Goal: Information Seeking & Learning: Learn about a topic

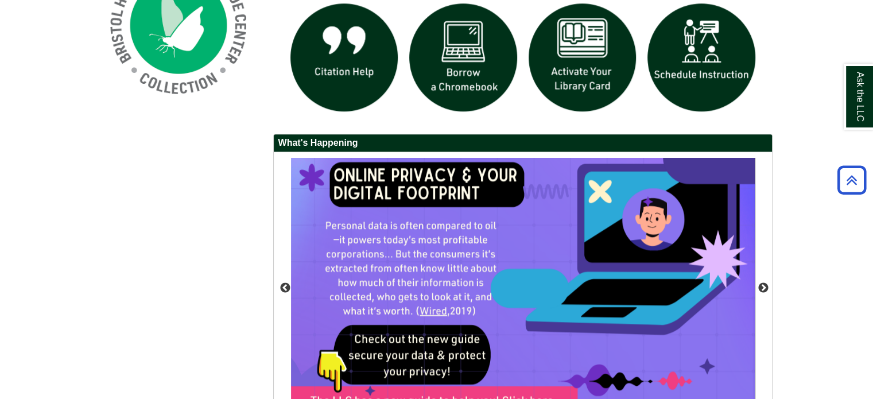
scroll to position [1041, 0]
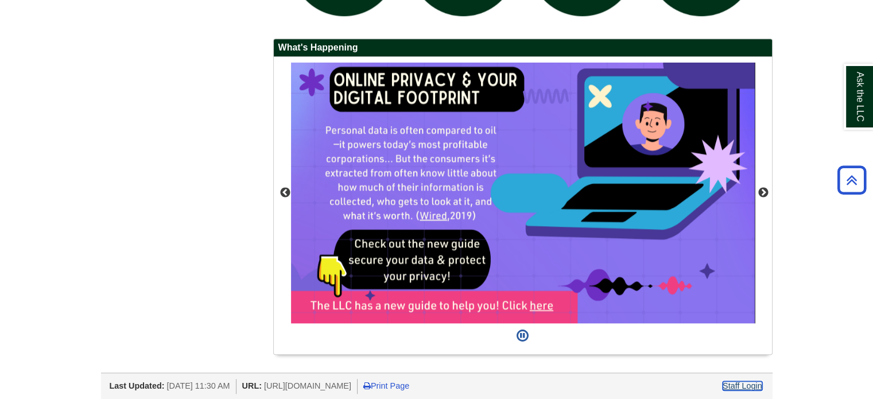
click at [751, 382] on link "Staff Login" at bounding box center [743, 385] width 40 height 9
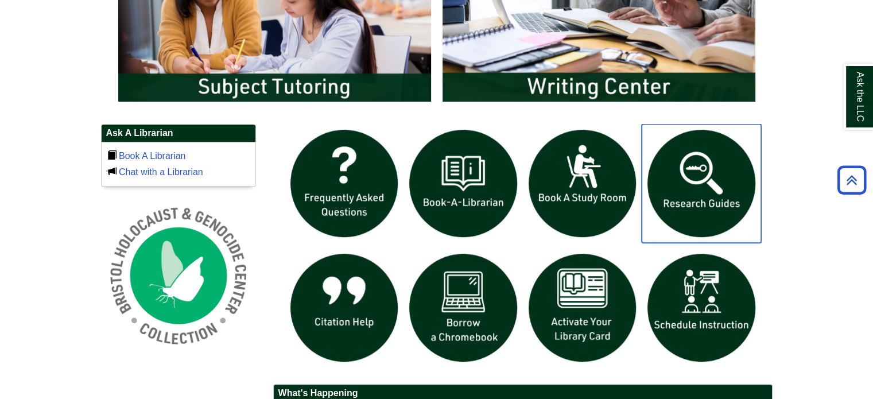
click at [712, 205] on img "slideshow" at bounding box center [701, 183] width 119 height 119
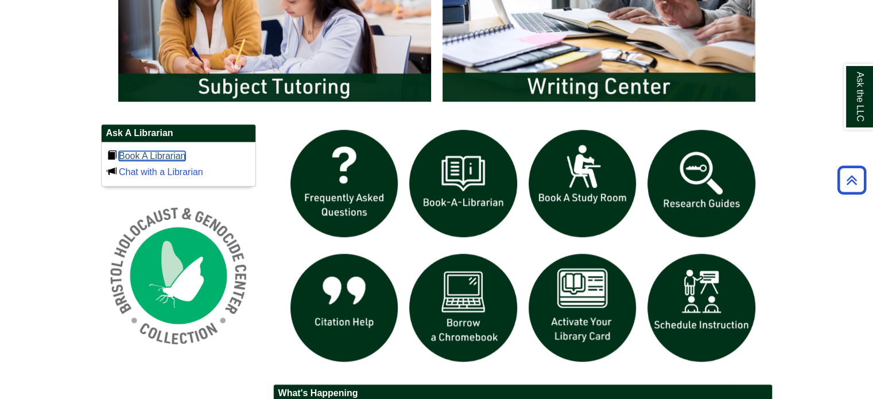
click at [179, 153] on link "Book A Librarian" at bounding box center [152, 156] width 67 height 10
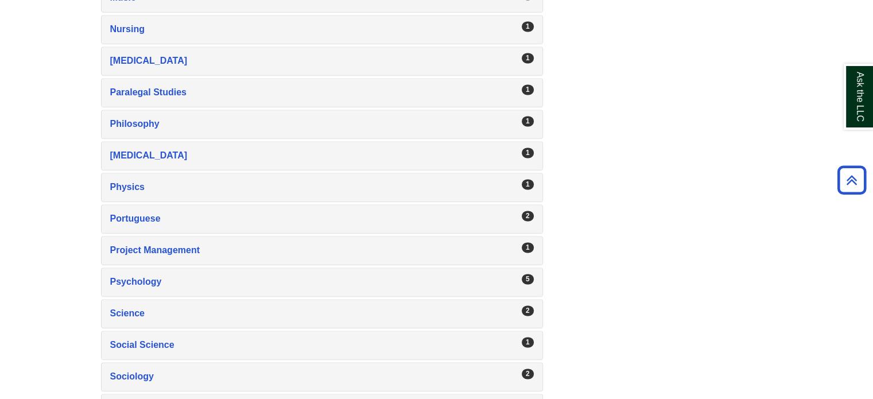
scroll to position [1705, 0]
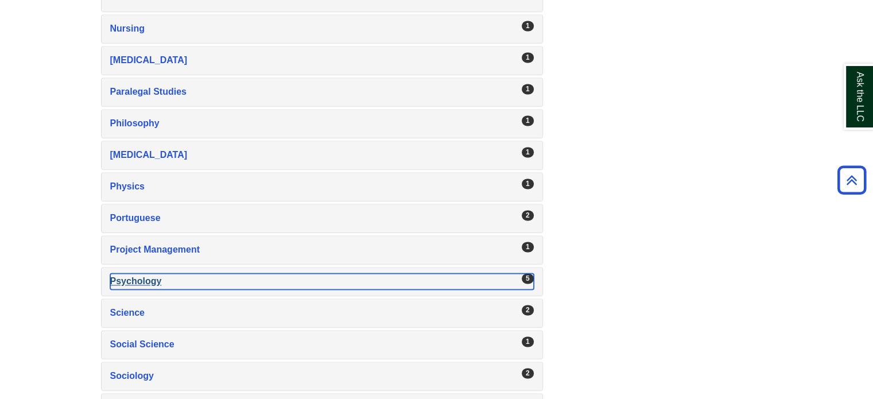
click at [184, 274] on div "Psychology , 5 guides" at bounding box center [322, 281] width 424 height 16
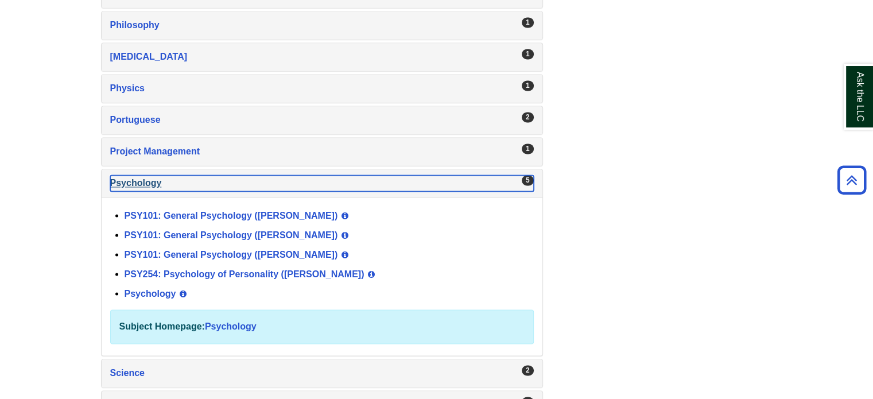
scroll to position [1804, 0]
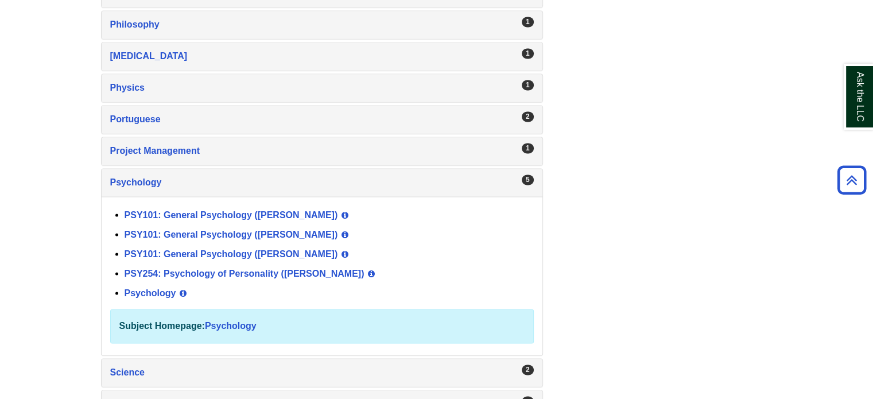
click at [262, 225] on div "PSY101: General Psychology (Devane) View Guide Info" at bounding box center [329, 235] width 409 height 20
click at [262, 229] on link "PSY101: General Psychology ([PERSON_NAME])" at bounding box center [232, 234] width 214 height 10
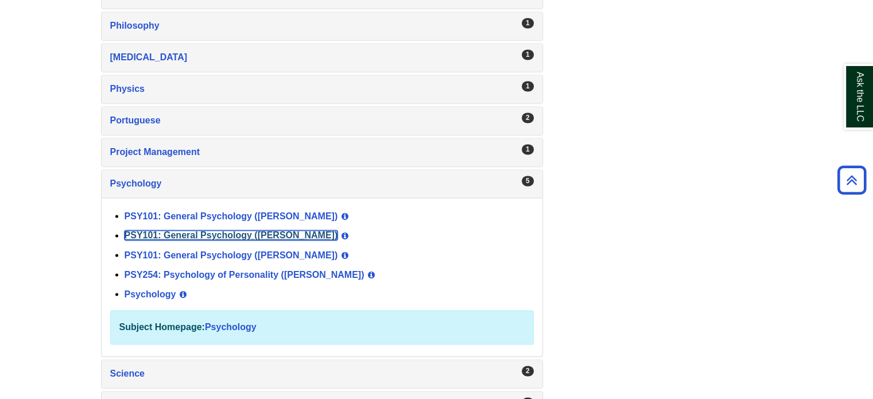
click at [211, 230] on link "PSY101: General Psychology ([PERSON_NAME])" at bounding box center [232, 235] width 214 height 10
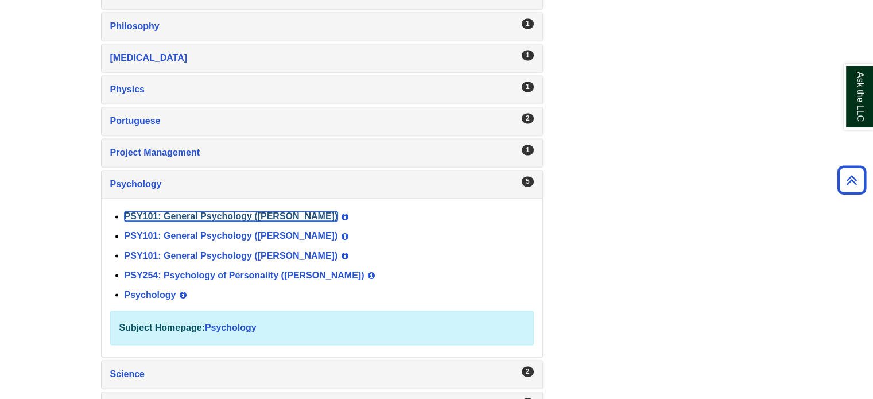
click at [262, 211] on link "PSY101: General Psychology (Clancy)" at bounding box center [232, 216] width 214 height 10
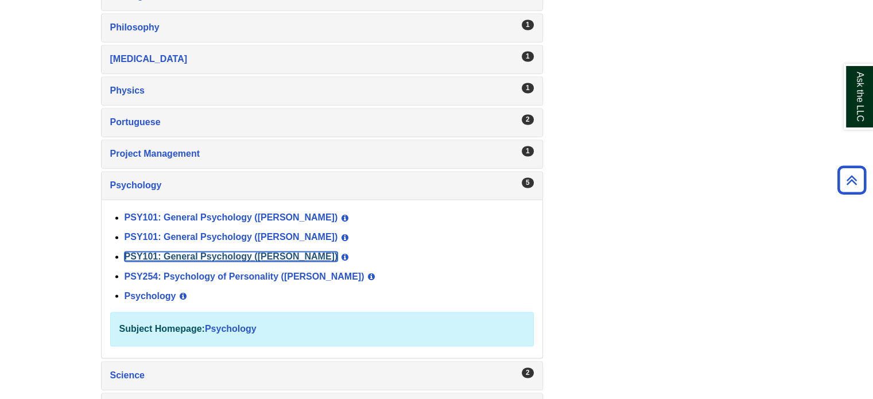
click at [278, 251] on link "PSY101: General Psychology (Lynch)" at bounding box center [232, 256] width 214 height 10
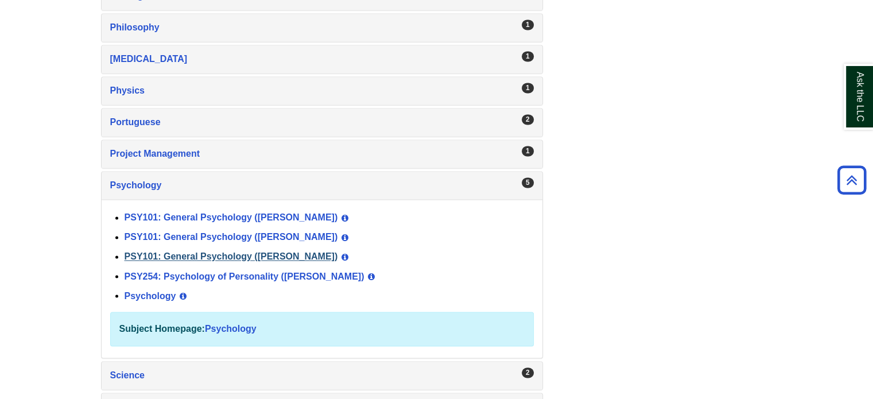
scroll to position [1800, 0]
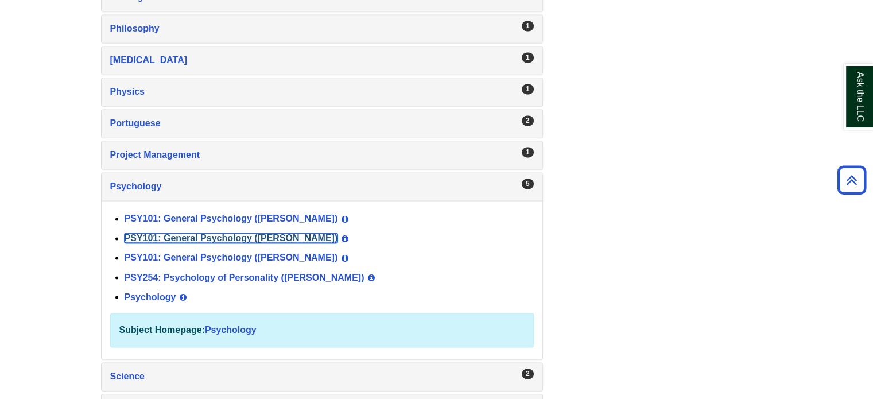
click at [238, 233] on link "PSY101: General Psychology (Devane)" at bounding box center [232, 238] width 214 height 10
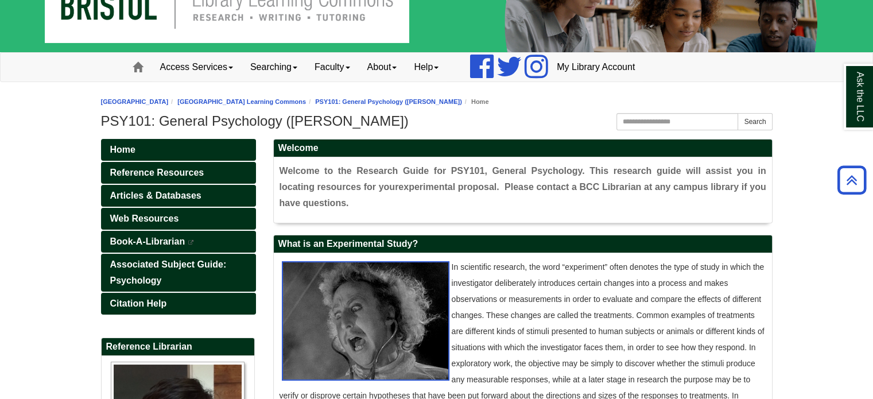
scroll to position [38, 0]
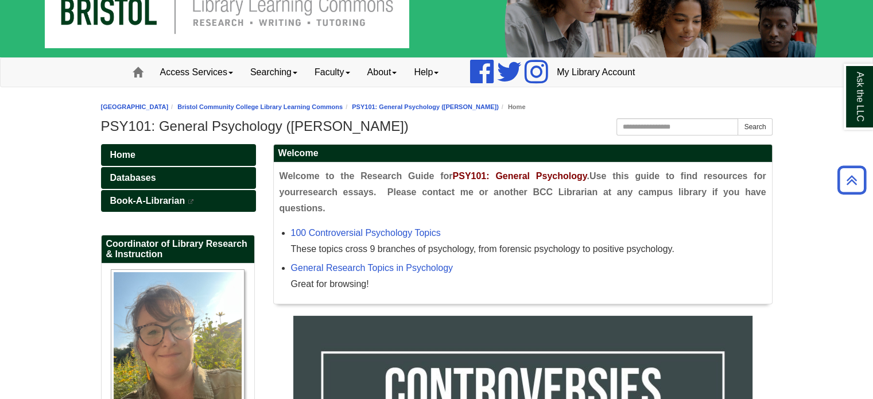
scroll to position [5, 0]
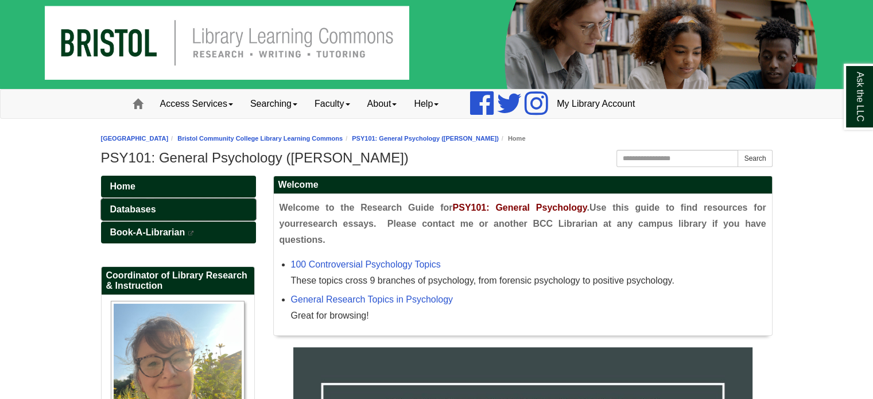
click at [209, 208] on link "Databases" at bounding box center [178, 210] width 155 height 22
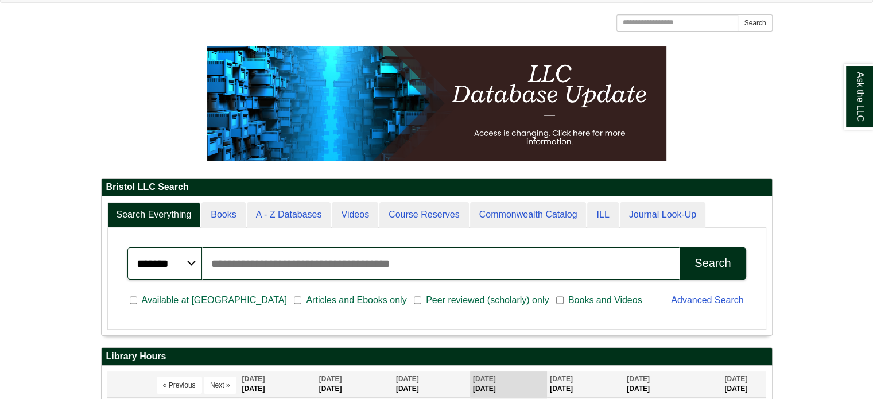
scroll to position [6, 5]
click at [421, 300] on span "Peer reviewed (scholarly) only" at bounding box center [487, 300] width 132 height 14
click at [342, 270] on input "Search articles, books, journals & more" at bounding box center [441, 263] width 478 height 32
type input "**********"
click at [680, 247] on button "Search" at bounding box center [713, 263] width 66 height 32
